Goal: Book appointment/travel/reservation

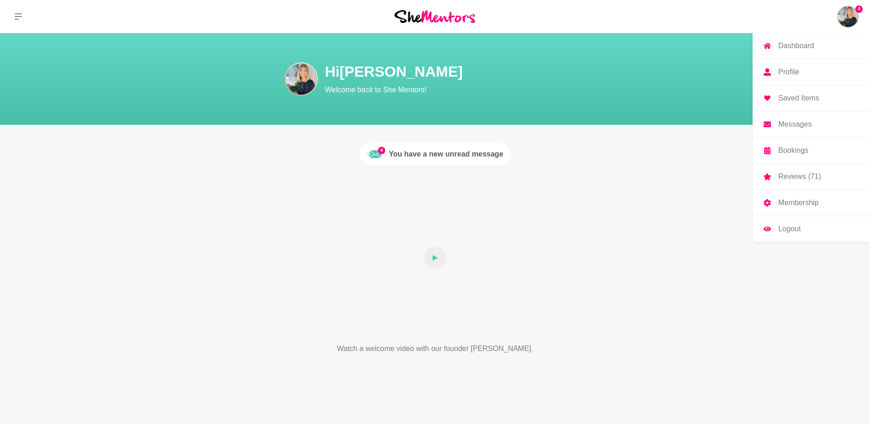
click at [800, 46] on p "Dashboard" at bounding box center [796, 45] width 36 height 7
click at [792, 46] on p "Dashboard" at bounding box center [796, 45] width 36 height 7
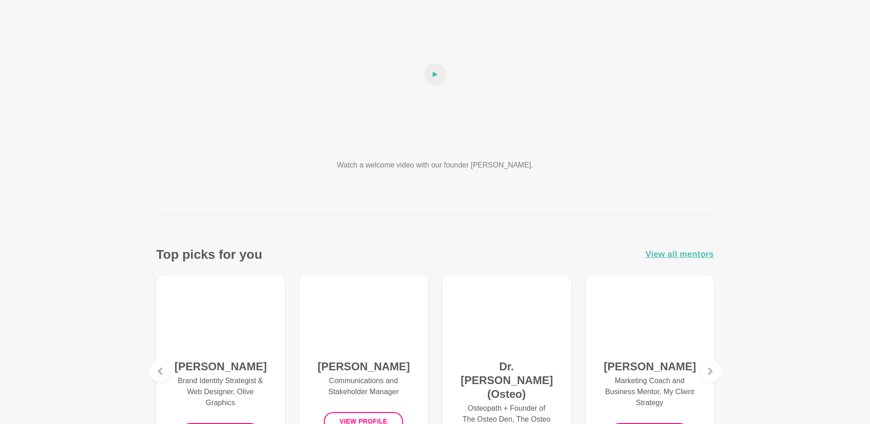
scroll to position [229, 0]
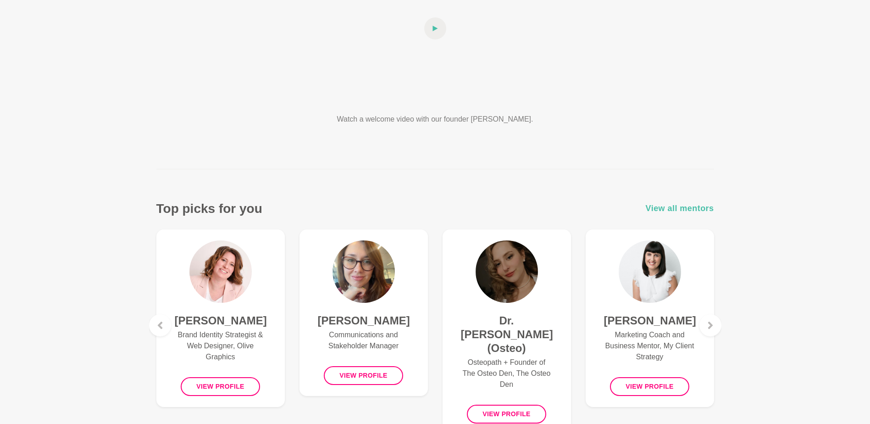
click at [670, 211] on span "View all mentors" at bounding box center [680, 208] width 68 height 13
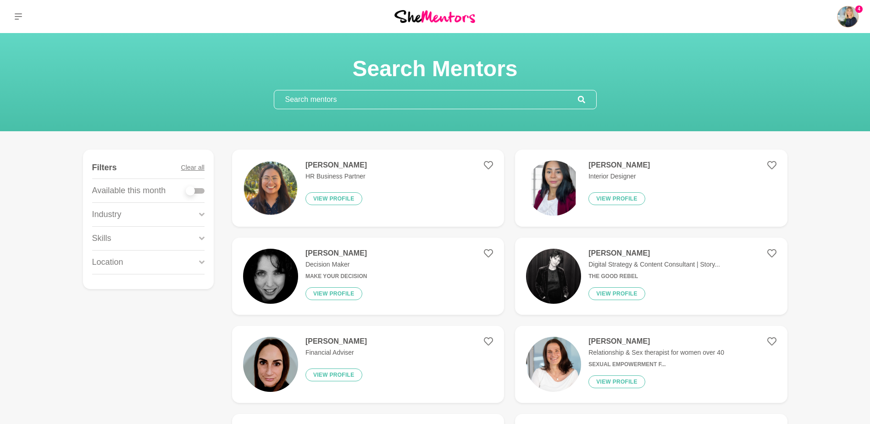
click at [306, 96] on input "text" at bounding box center [426, 99] width 304 height 18
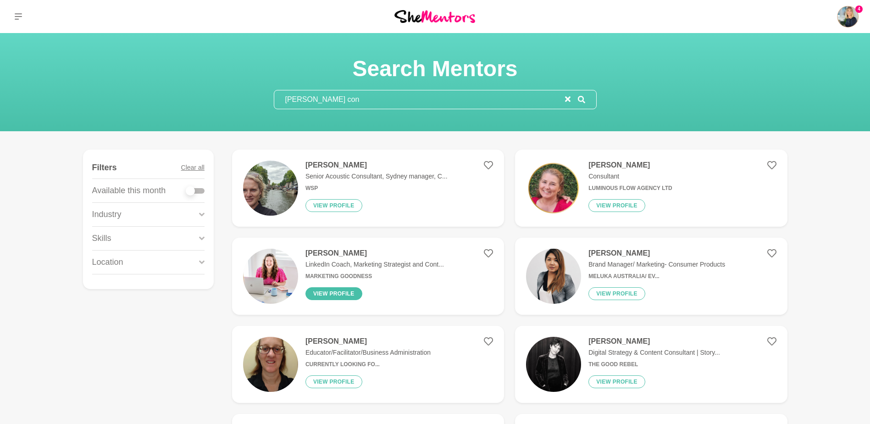
type input "[PERSON_NAME] con"
click at [323, 292] on button "View profile" at bounding box center [333, 293] width 57 height 13
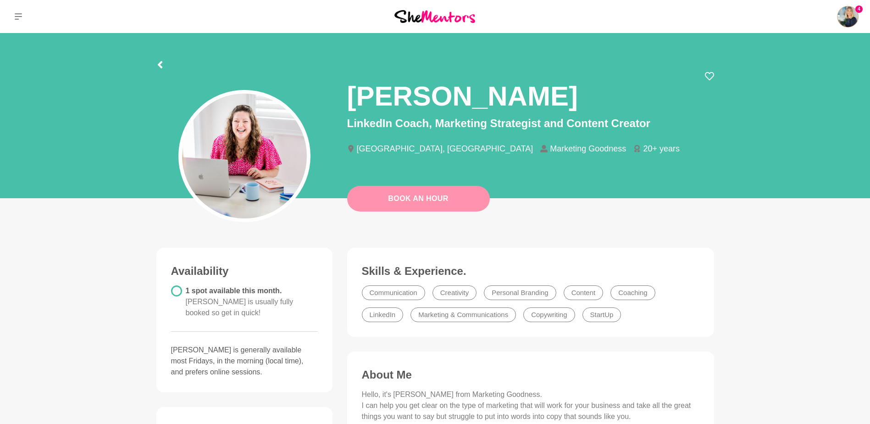
click at [389, 195] on link "Book An Hour" at bounding box center [418, 199] width 143 height 26
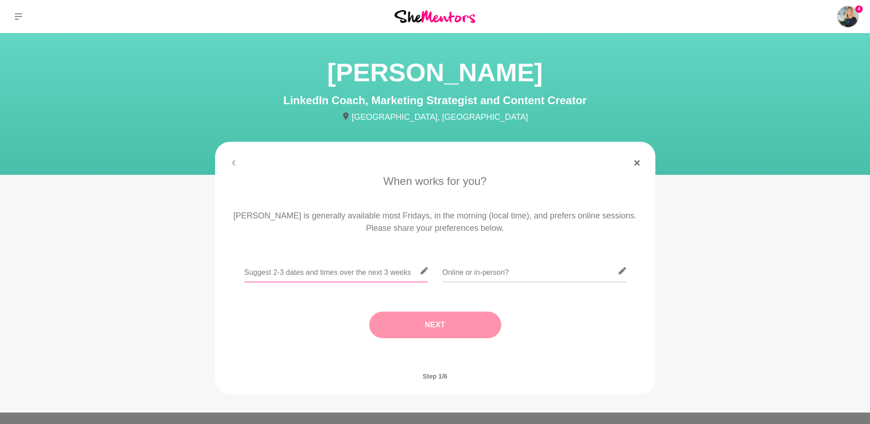
click at [307, 268] on input "text" at bounding box center [335, 270] width 183 height 22
click at [386, 272] on input "[DATE] 3rd 9-12 AWST, [DATE] 6th 9:30 awst, [DATE] 1710-12 AWST" at bounding box center [335, 270] width 183 height 22
type input "[DATE] 3rd 9-12 AWST, [DATE] 6th 9:30 awst, [DATE] 17 10-12 AWST"
click at [490, 270] on input "text" at bounding box center [533, 270] width 183 height 22
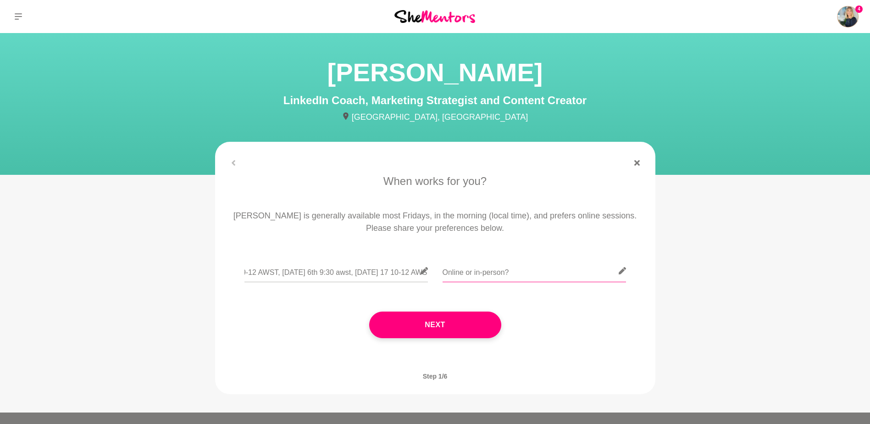
scroll to position [0, 0]
type input "ONLINE"
click at [402, 325] on button "Next" at bounding box center [435, 324] width 132 height 27
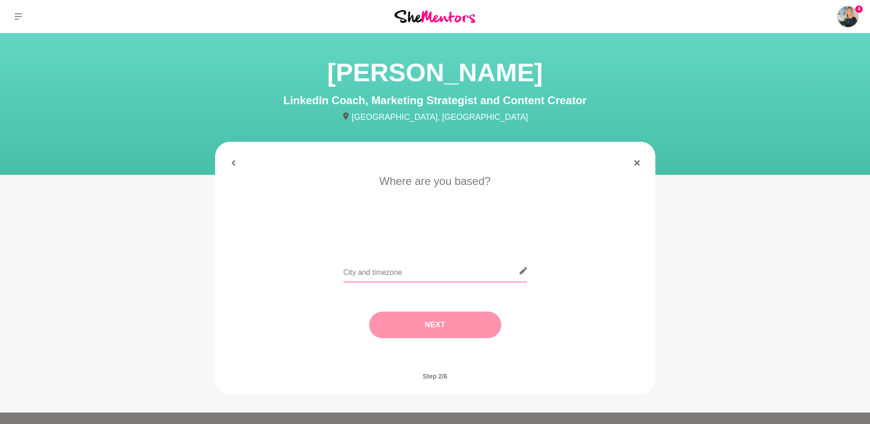
click at [360, 266] on input "text" at bounding box center [434, 270] width 183 height 22
type input "[GEOGRAPHIC_DATA]"
click at [443, 330] on button "Next" at bounding box center [435, 324] width 132 height 27
click at [468, 231] on li "I need tips" at bounding box center [471, 232] width 47 height 15
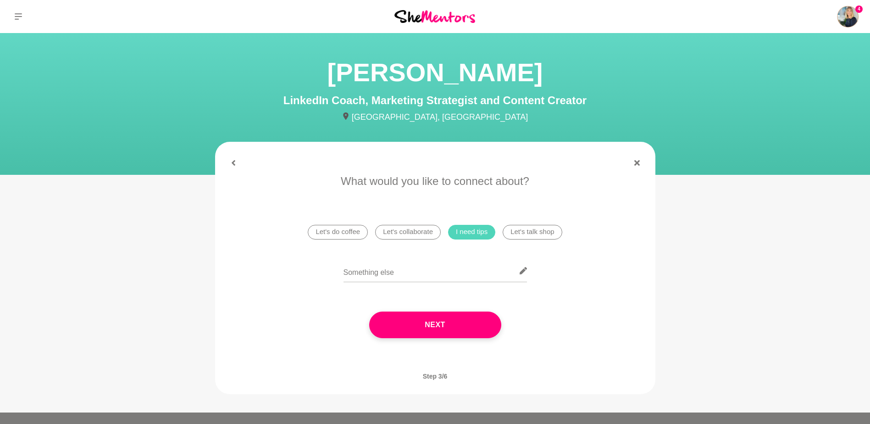
click at [437, 326] on button "Next" at bounding box center [435, 324] width 132 height 27
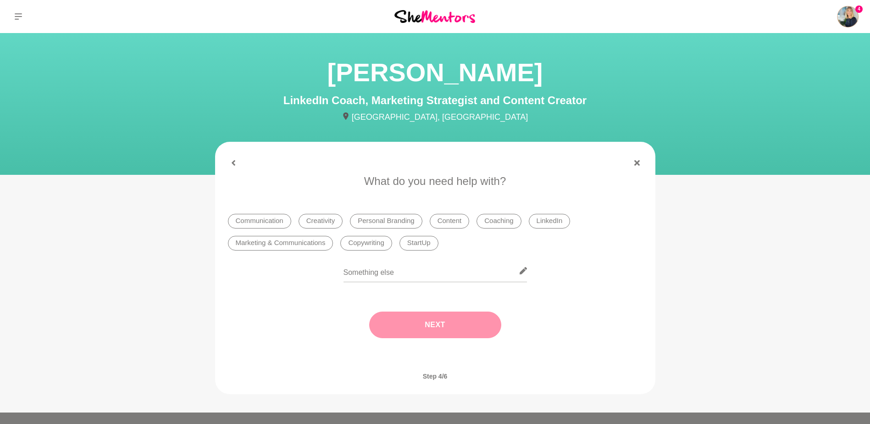
click at [543, 223] on li "LinkedIn" at bounding box center [550, 221] width 42 height 15
click at [442, 324] on button "Next" at bounding box center [435, 324] width 132 height 27
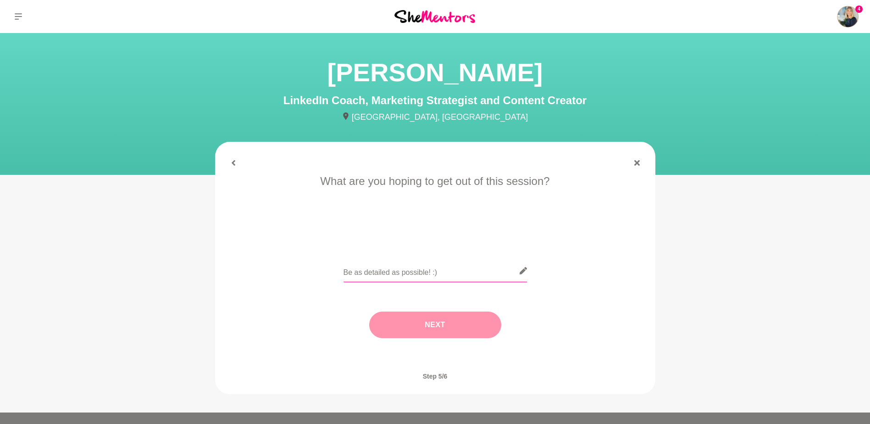
click at [374, 264] on input "text" at bounding box center [434, 270] width 183 height 22
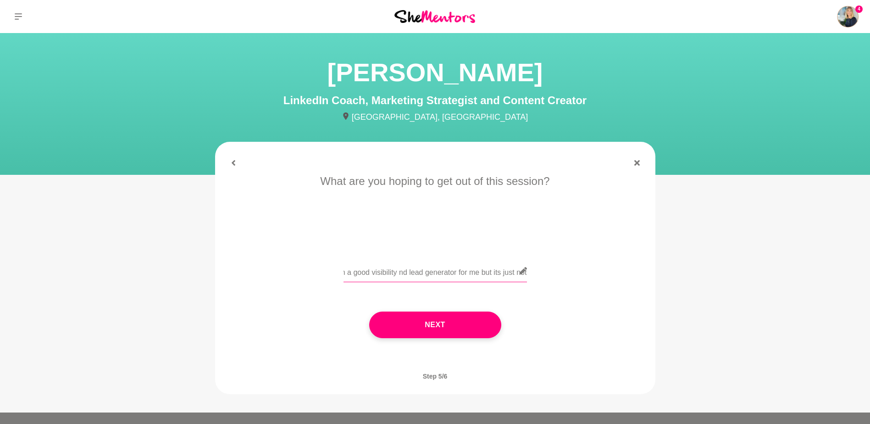
scroll to position [0, 683]
click at [484, 264] on input "Hey Bec! Been trying to book a mentor hour with you for MONTHS, woo! I'm a regu…" at bounding box center [434, 270] width 183 height 22
type input "Hey Bec! Been trying to book a mentor hour with you for MONTHS, woo! I'm a regu…"
click at [433, 330] on button "Next" at bounding box center [435, 324] width 132 height 27
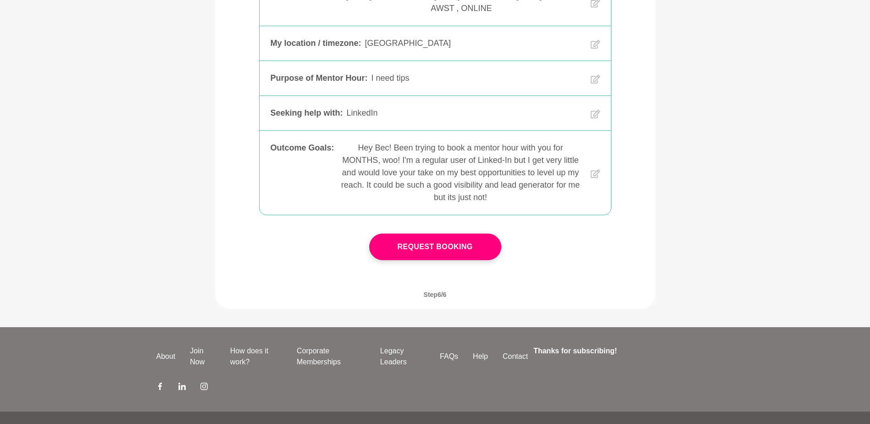
scroll to position [229, 0]
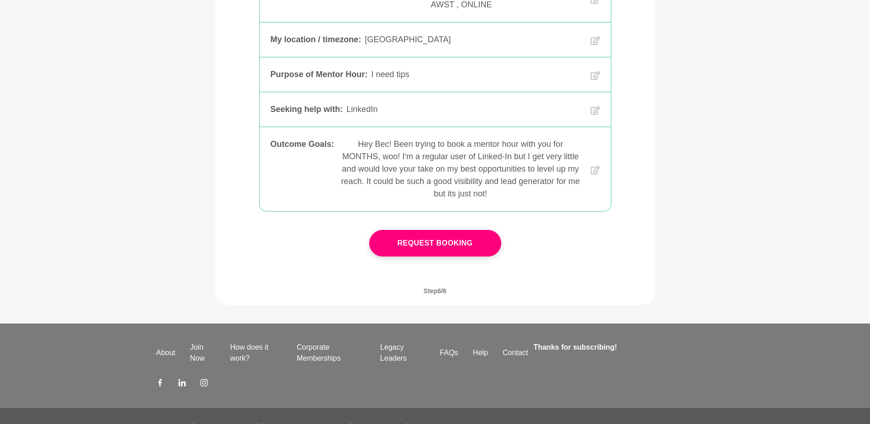
click at [405, 250] on button "Request Booking" at bounding box center [435, 243] width 132 height 27
